Goal: Task Accomplishment & Management: Use online tool/utility

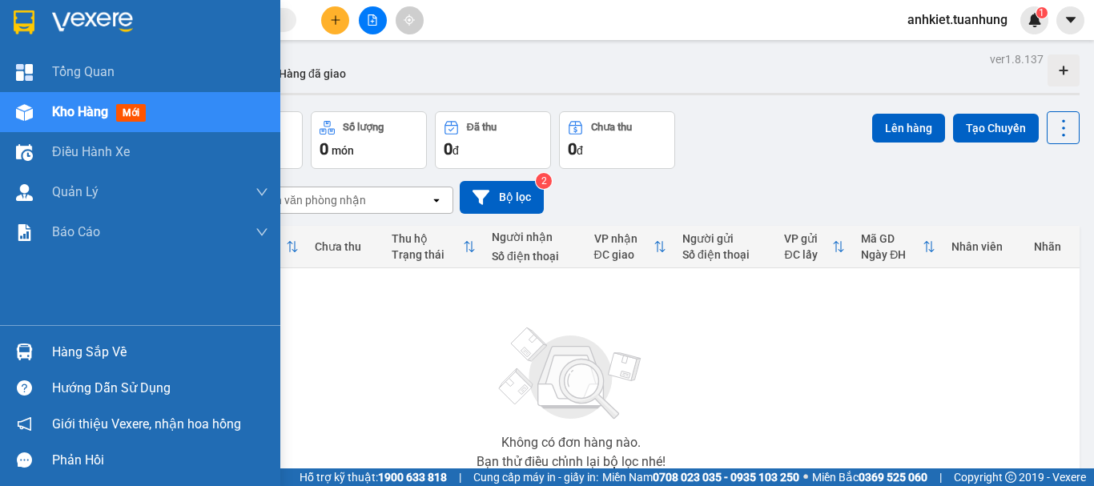
click at [78, 355] on div "Hàng sắp về" at bounding box center [160, 352] width 216 height 24
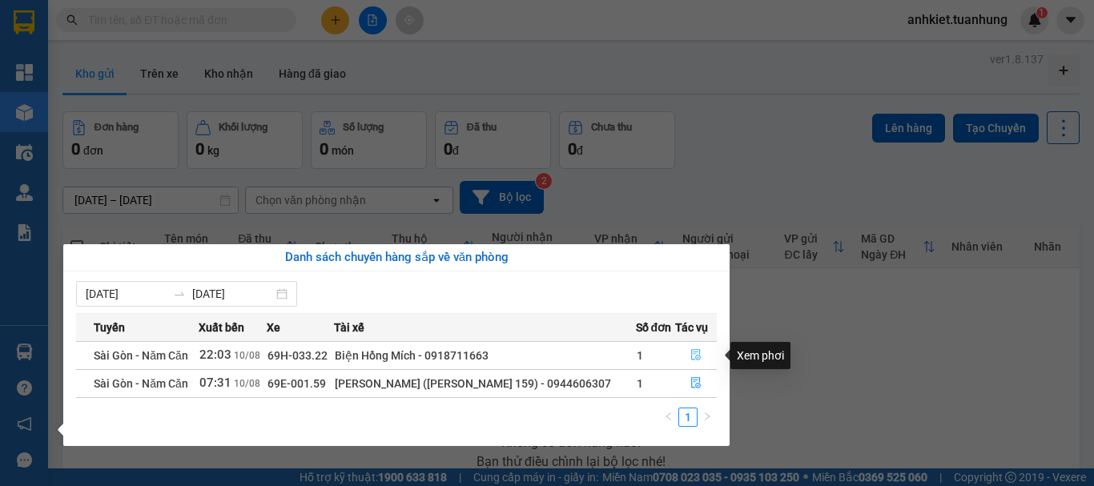
click at [698, 352] on icon "file-done" at bounding box center [695, 354] width 11 height 11
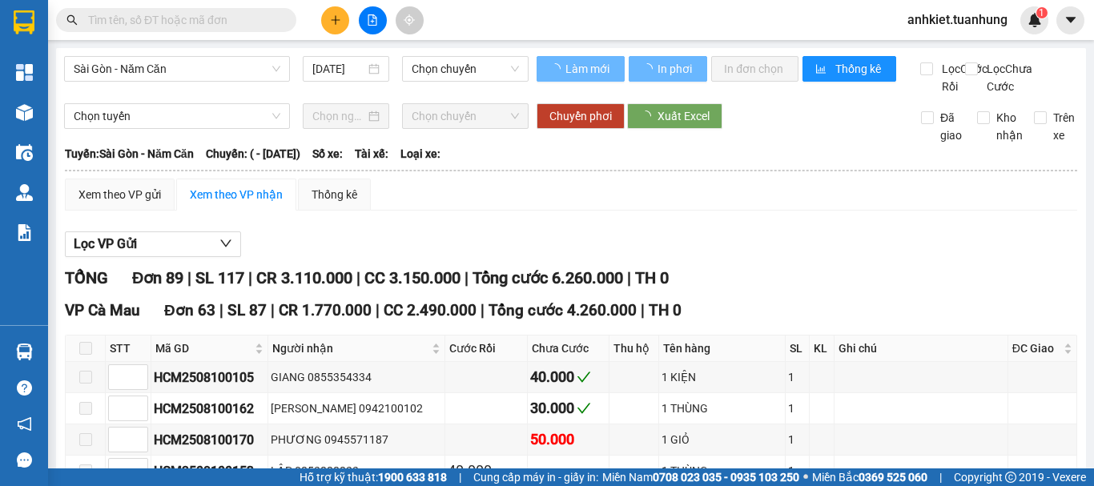
type input "[DATE]"
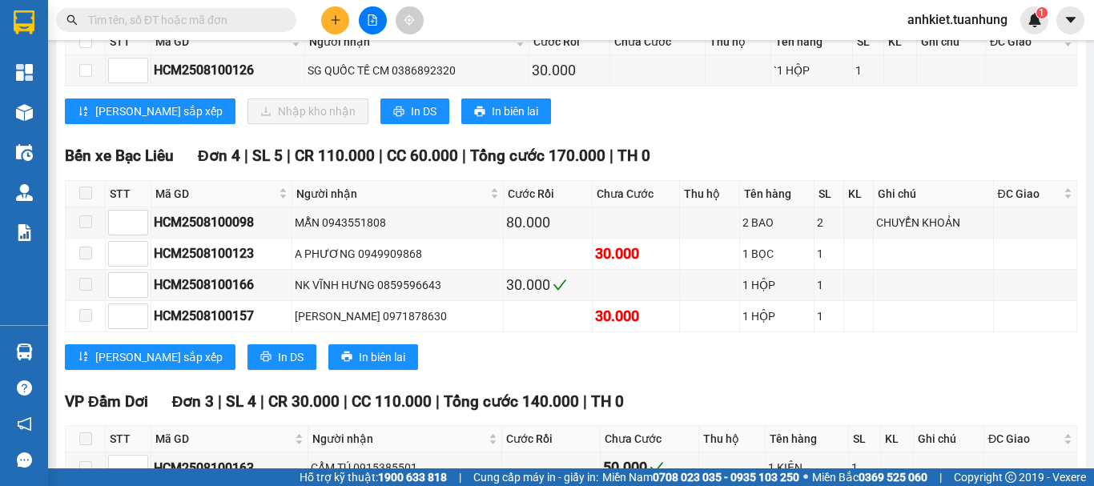
scroll to position [2883, 0]
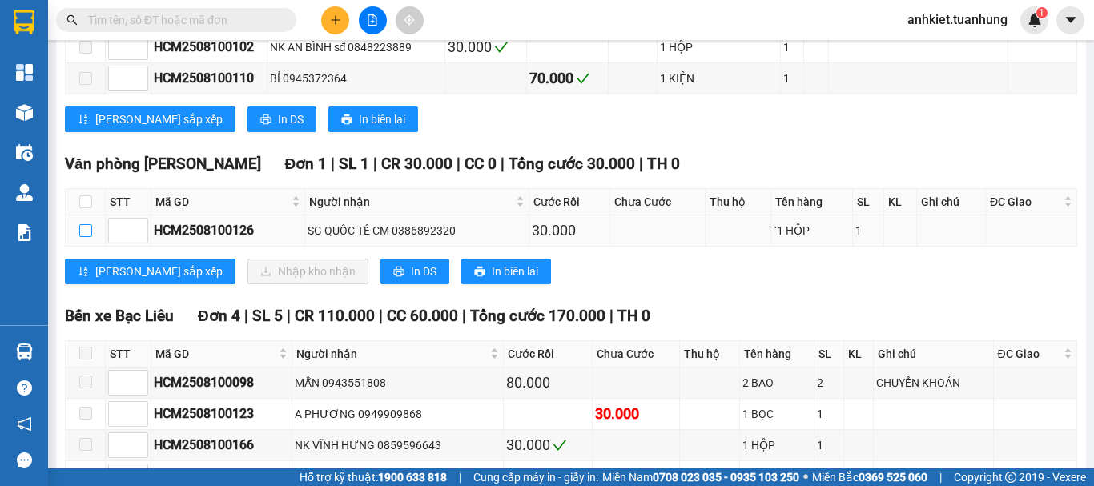
click at [84, 237] on input "checkbox" at bounding box center [85, 230] width 13 height 13
checkbox input "true"
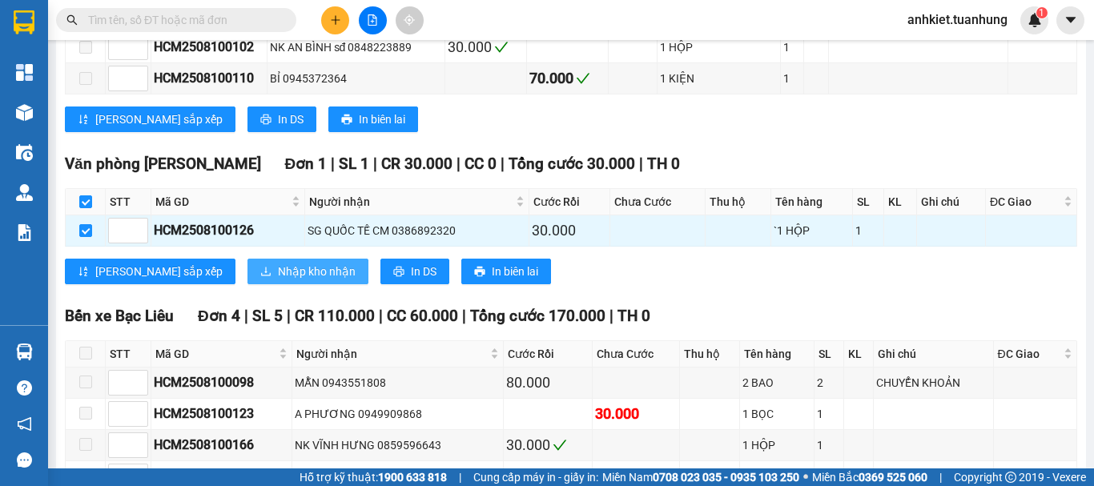
click at [278, 280] on span "Nhập kho nhận" at bounding box center [317, 272] width 78 height 18
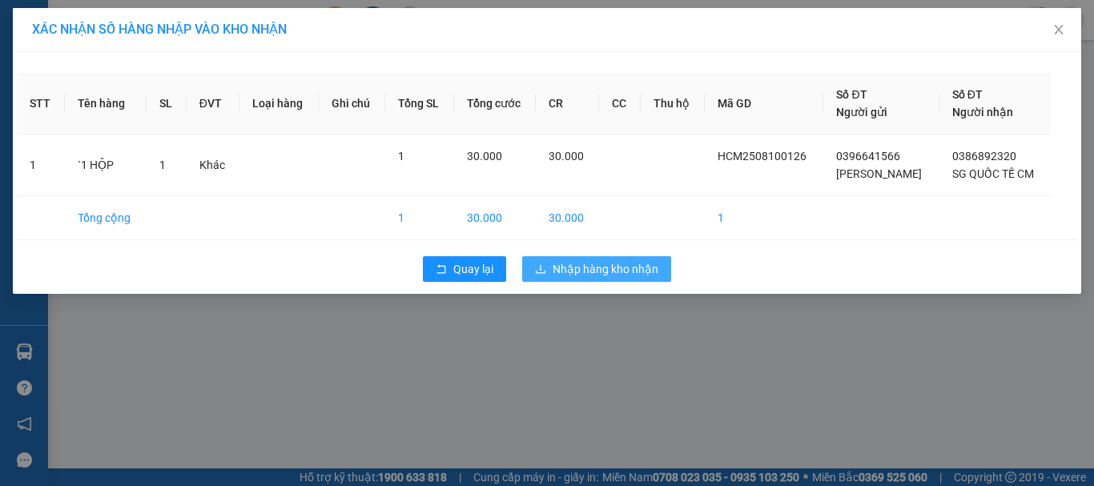
drag, startPoint x: 624, startPoint y: 286, endPoint x: 622, endPoint y: 274, distance: 12.1
click at [624, 285] on div "Quay lại Nhập hàng kho nhận" at bounding box center [547, 269] width 1060 height 42
click at [622, 274] on span "Nhập hàng kho nhận" at bounding box center [606, 269] width 106 height 18
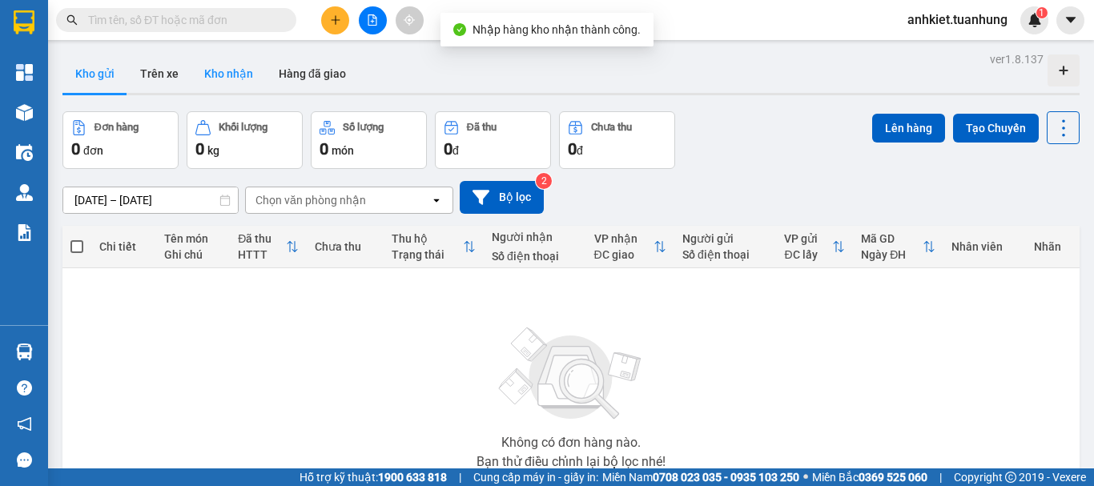
click at [222, 82] on button "Kho nhận" at bounding box center [228, 73] width 74 height 38
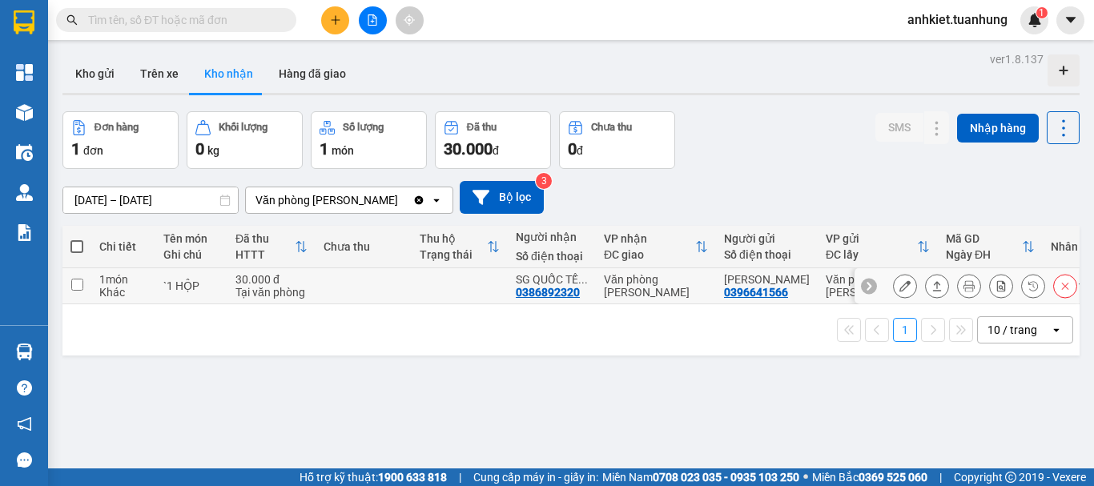
click at [931, 289] on icon at bounding box center [936, 285] width 11 height 11
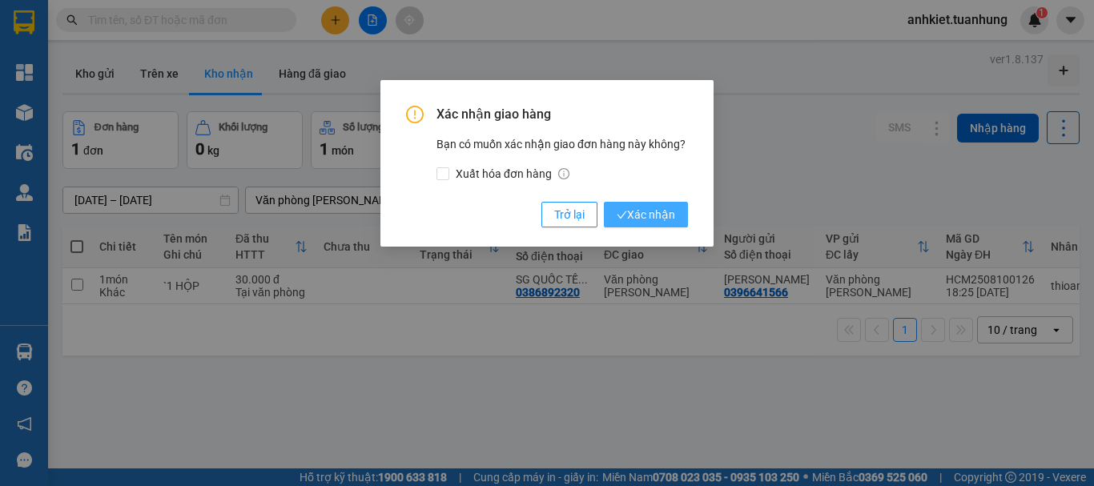
click at [644, 219] on span "Xác nhận" at bounding box center [646, 215] width 58 height 18
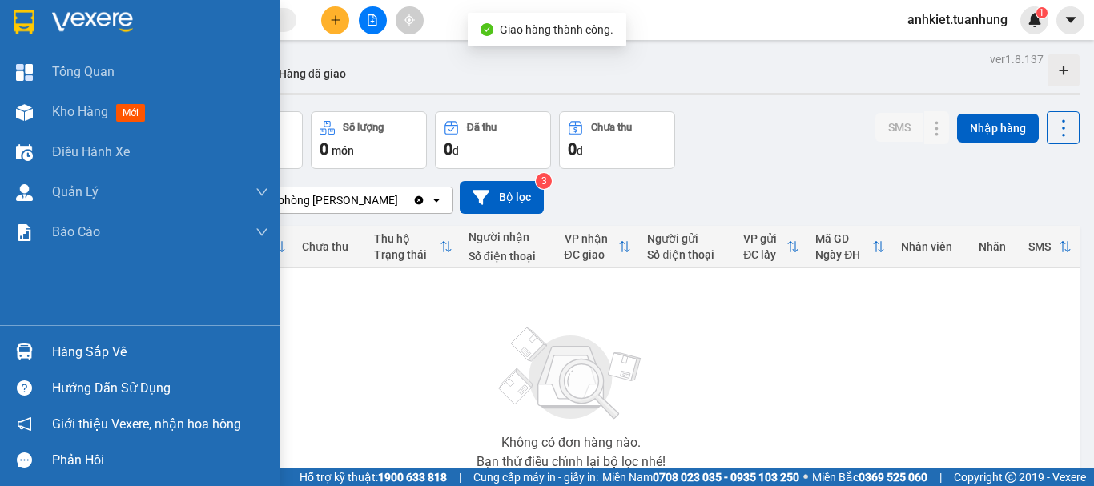
click at [102, 353] on div "Hàng sắp về" at bounding box center [160, 352] width 216 height 24
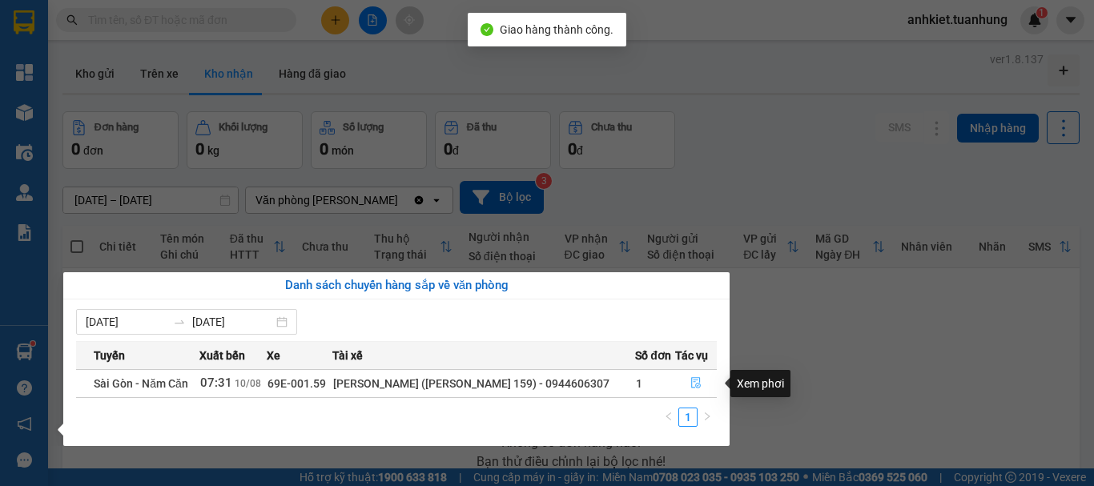
click at [693, 376] on button "button" at bounding box center [696, 384] width 40 height 26
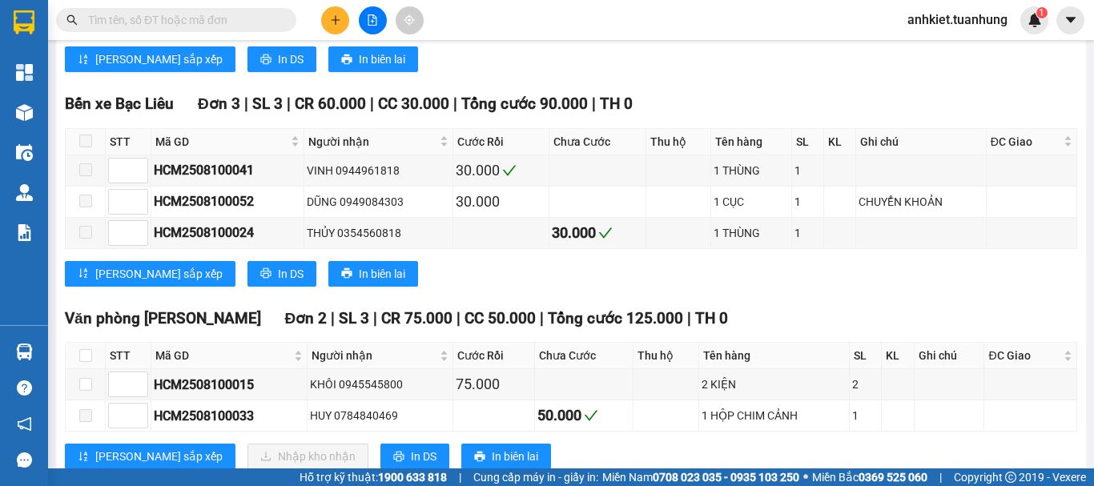
scroll to position [2242, 0]
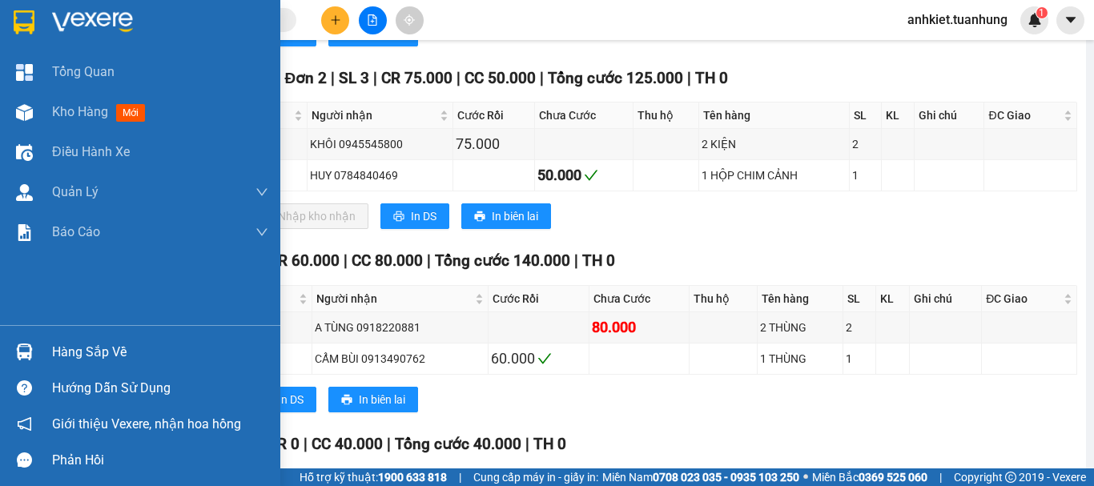
click at [46, 338] on div "Hàng sắp về" at bounding box center [140, 352] width 280 height 36
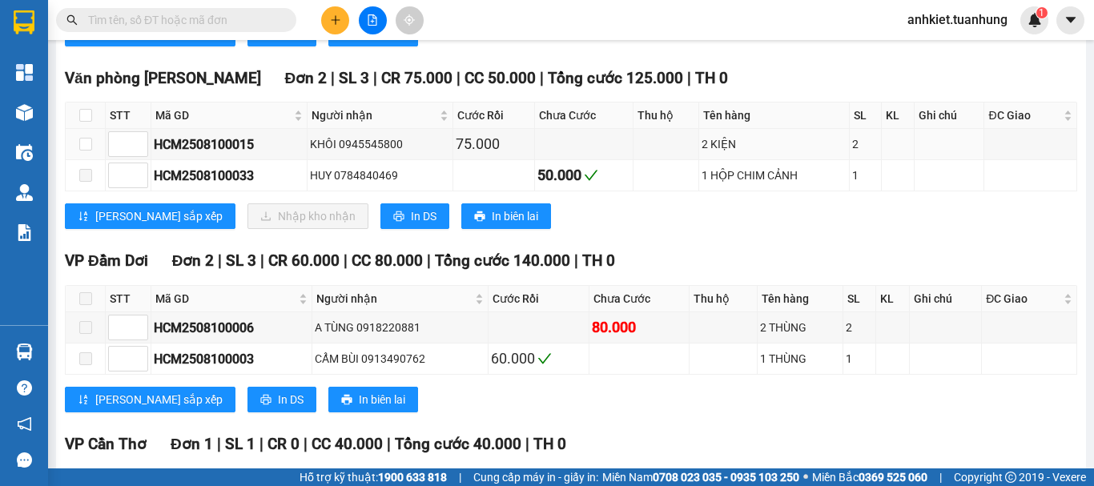
click at [111, 163] on section "Kết quả tìm kiếm ( 0 ) Bộ lọc No Data anhkiet.tuanhung 1 Tổng Quan Kho hàng mới…" at bounding box center [547, 243] width 1094 height 486
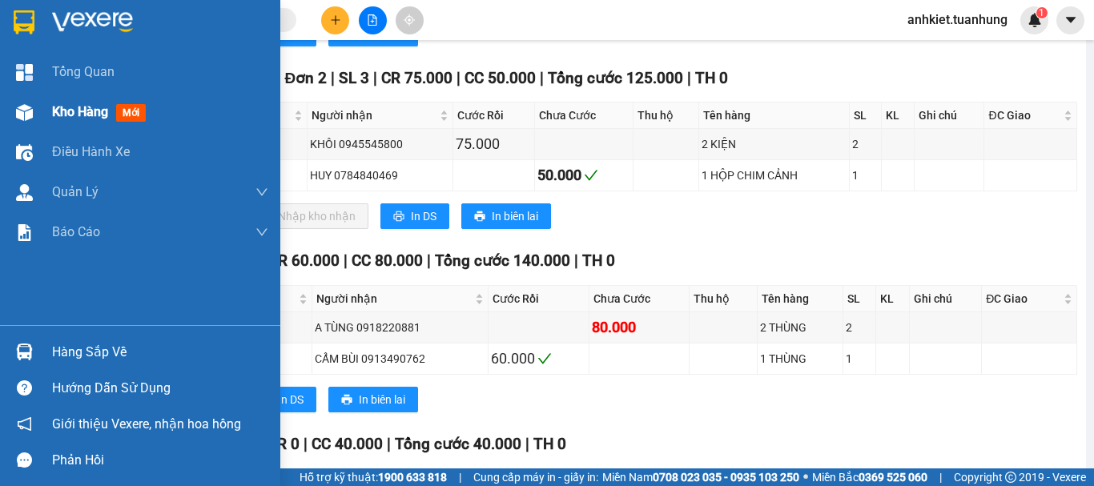
click at [86, 104] on span "Kho hàng" at bounding box center [80, 111] width 56 height 15
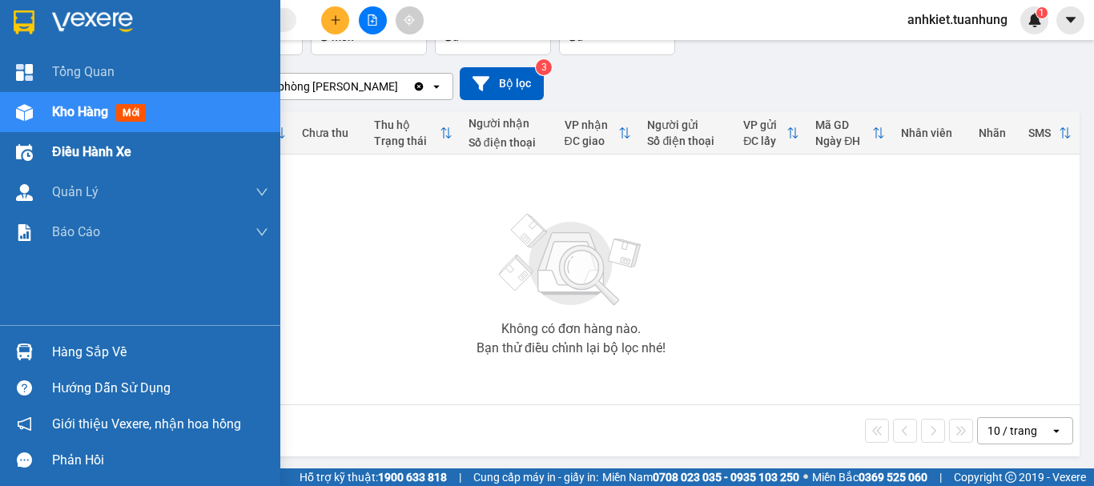
scroll to position [116, 0]
